Goal: Find specific page/section: Find specific page/section

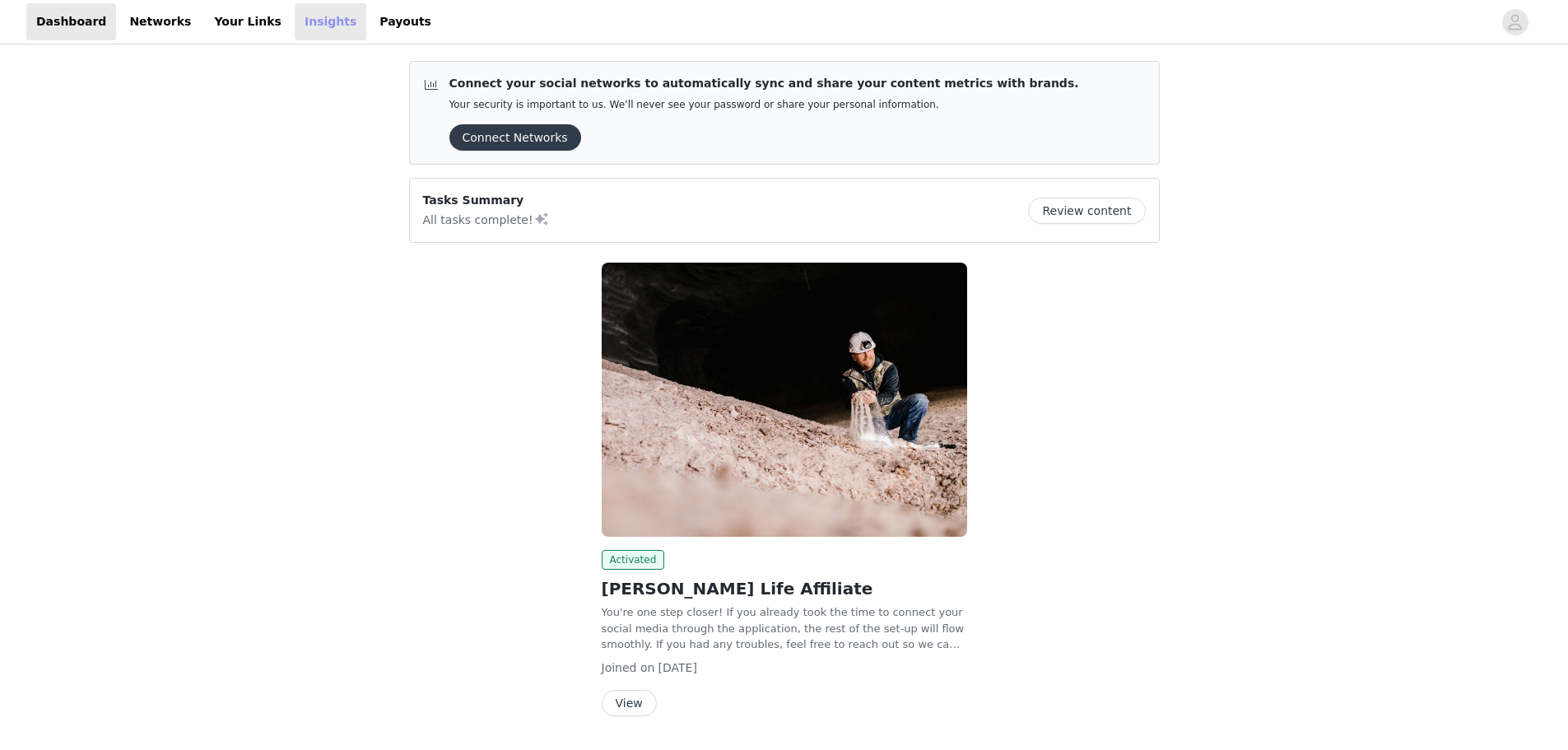
click at [302, 30] on link "Insights" at bounding box center [331, 22] width 71 height 37
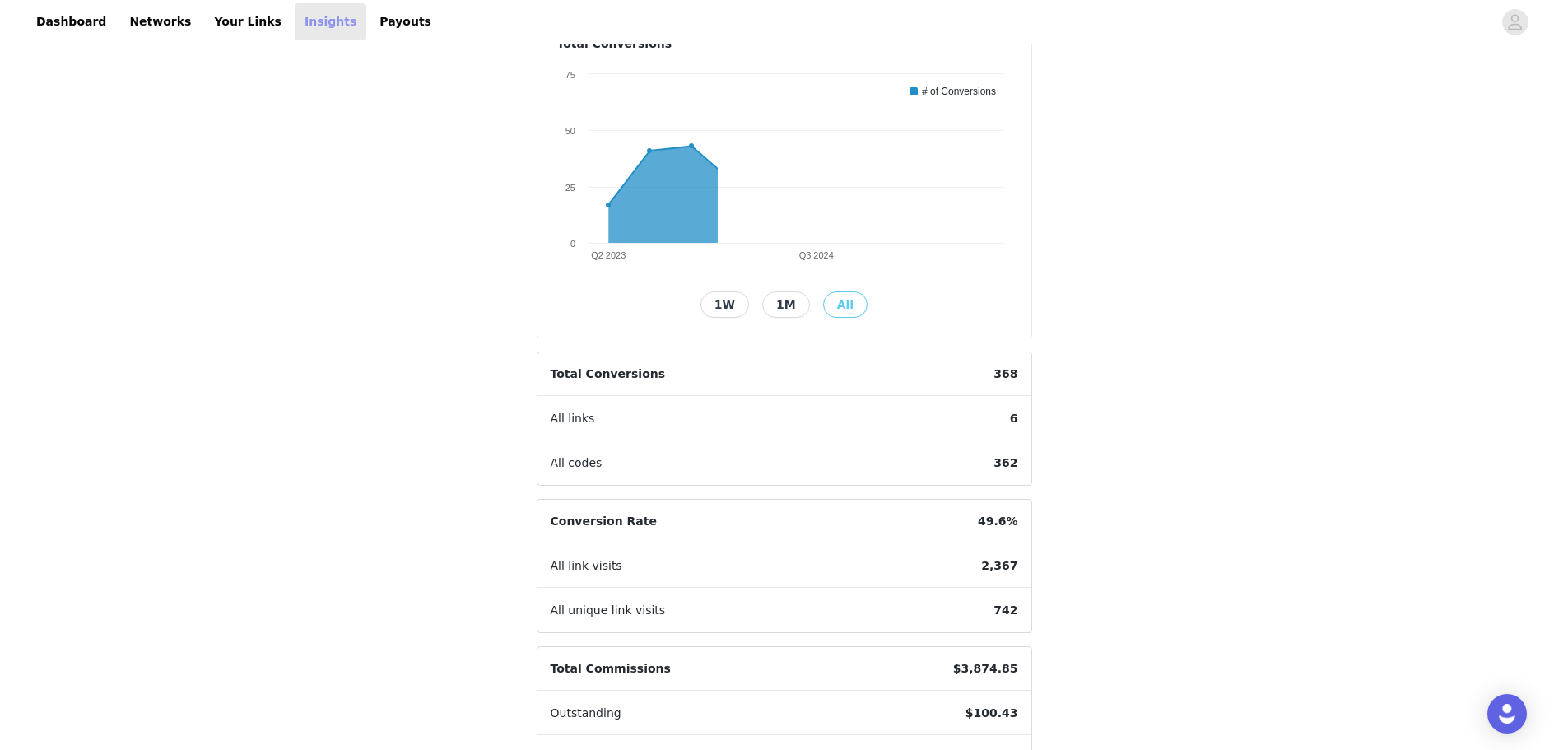
scroll to position [287, 0]
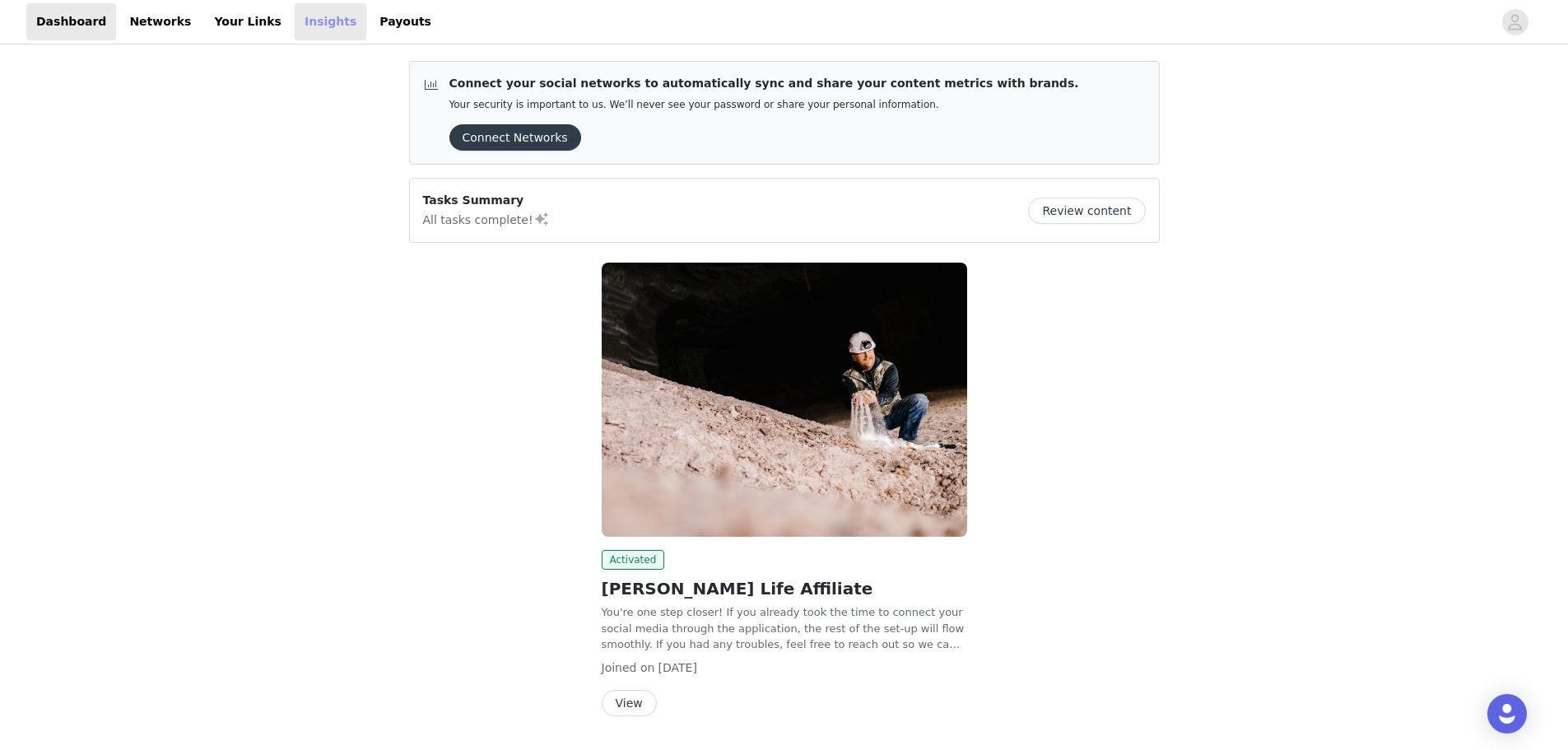
click at [304, 24] on link "Insights" at bounding box center [331, 22] width 71 height 37
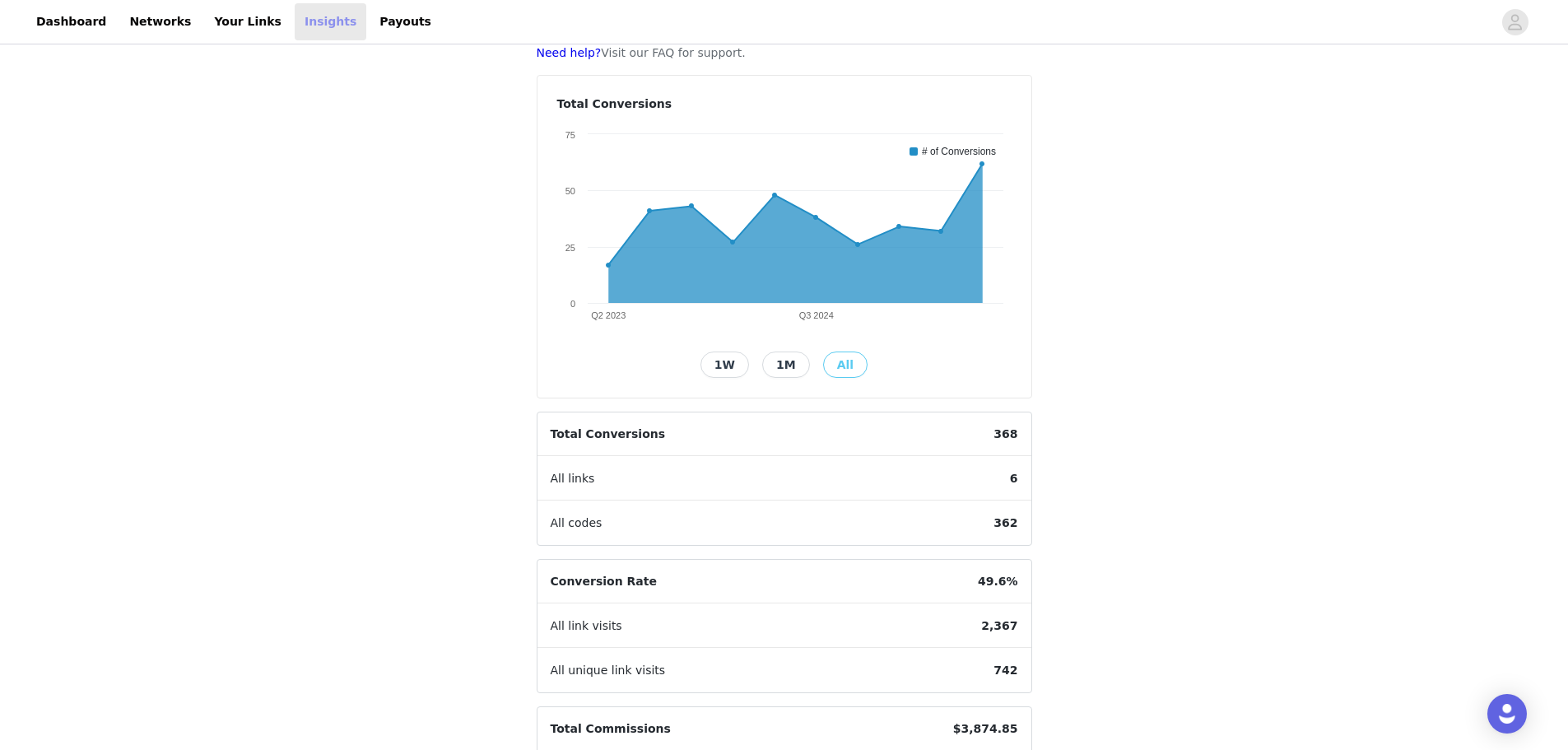
scroll to position [287, 0]
